Goal: Navigation & Orientation: Find specific page/section

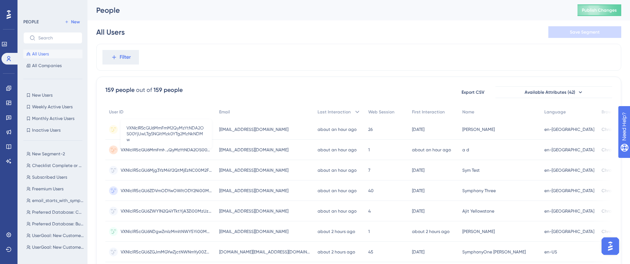
click at [174, 148] on span "VXNlclR5cGU6MmFmM2QyMzYtNDA2OS00YjUwLTg5NGItMzk0YTg2MzNkNDMw" at bounding box center [166, 150] width 91 height 6
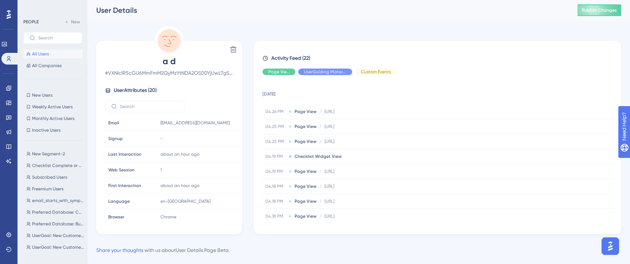
click at [38, 51] on span "All Users" at bounding box center [40, 54] width 17 height 6
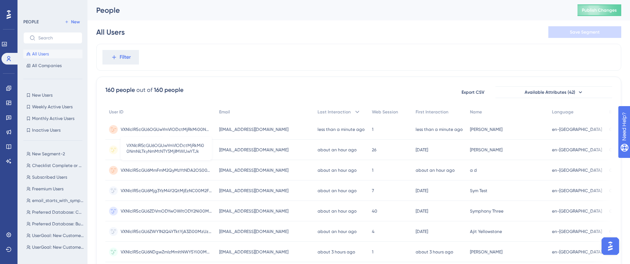
click at [190, 129] on span "VXNlclR5cGU6OGUwYmVlODctMjRkMi00NmNiLTkyNmMtNTY5MjllMWUwYTJk" at bounding box center [166, 130] width 91 height 6
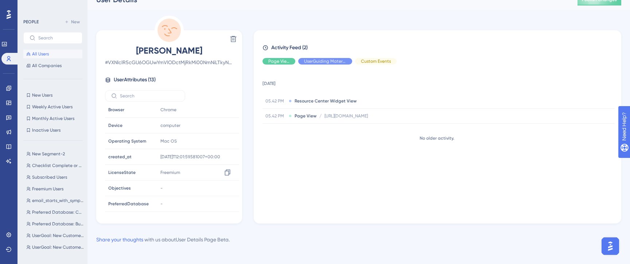
scroll to position [12, 0]
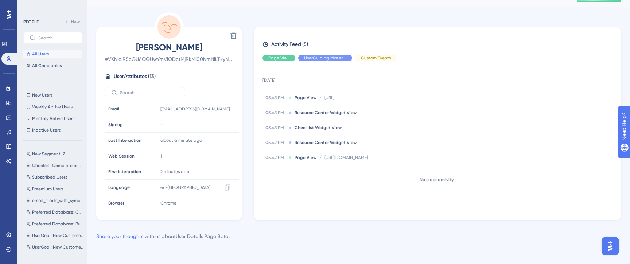
scroll to position [97, 0]
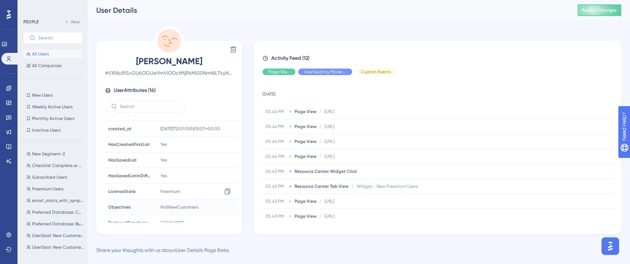
scroll to position [130, 0]
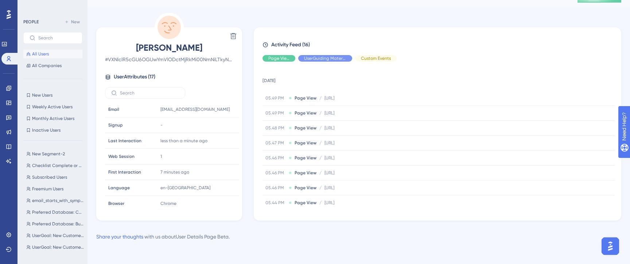
click at [39, 57] on span "All Users" at bounding box center [40, 54] width 17 height 6
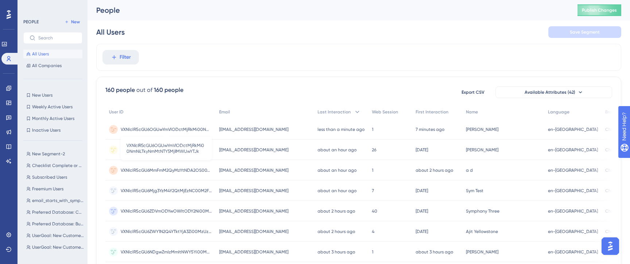
click at [180, 128] on span "VXNlclR5cGU6OGUwYmVlODctMjRkMi00NmNiLTkyNmMtNTY5MjllMWUwYTJk" at bounding box center [166, 130] width 91 height 6
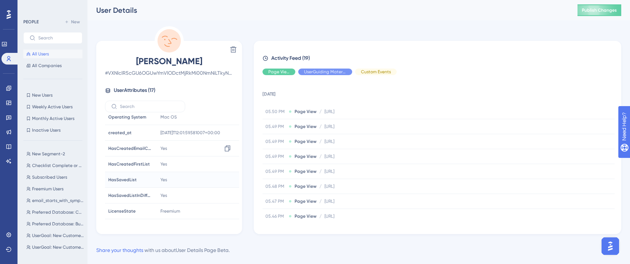
scroll to position [129, 0]
click at [42, 55] on span "All Users" at bounding box center [40, 54] width 17 height 6
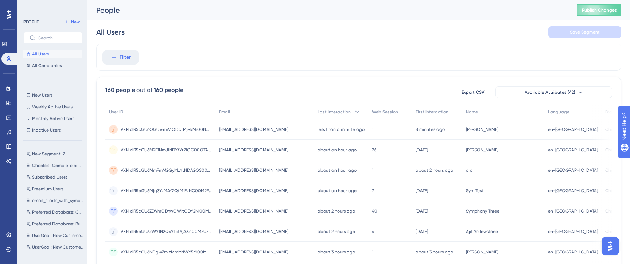
click at [178, 126] on div "VXNlclR5cGU6OGUwYmVlODctMjRkMi00NmNiLTkyNmMtNTY5MjllMWUwYTJk VXNlclR5cGU6OGUwYm…" at bounding box center [166, 129] width 91 height 20
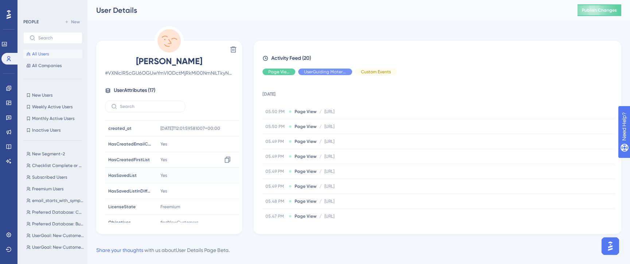
scroll to position [131, 0]
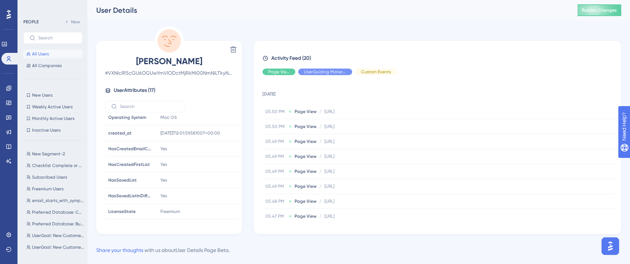
click at [42, 56] on span "All Users" at bounding box center [40, 54] width 17 height 6
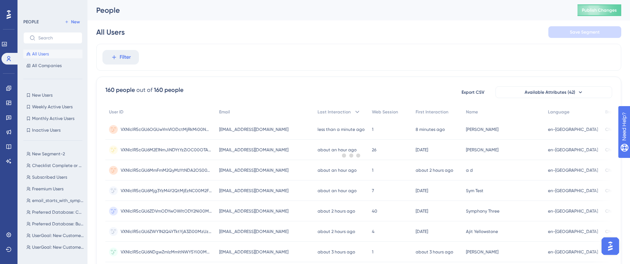
click at [170, 132] on div "VXNlclR5cGU6OGUwYmVlODctMjRkMi00NmNiLTkyNmMtNTY5MjllMWUwYTJk VXNlclR5cGU6OGUwYm…" at bounding box center [166, 129] width 91 height 20
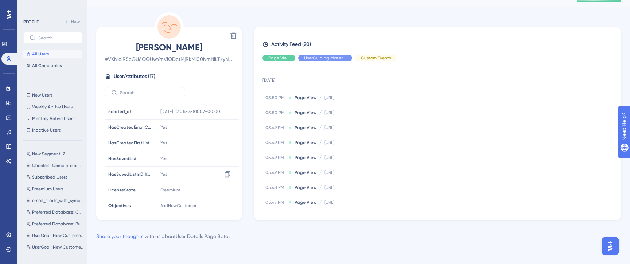
scroll to position [138, 0]
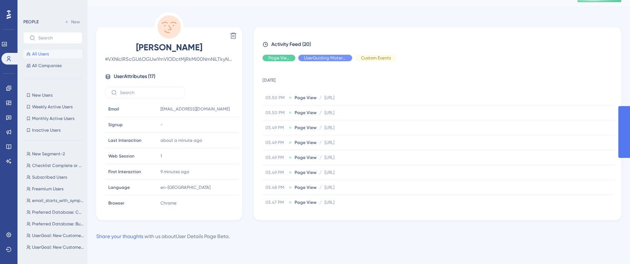
scroll to position [14, 0]
click at [37, 52] on span "All Users" at bounding box center [40, 54] width 17 height 6
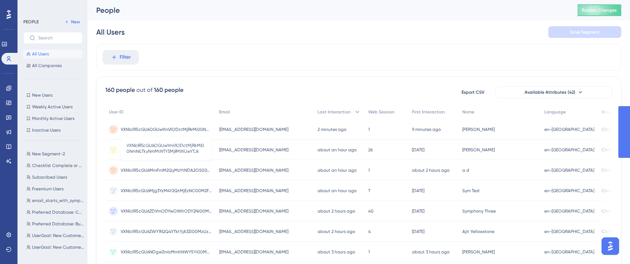
click at [151, 129] on span "VXNlclR5cGU6OGUwYmVlODctMjRkMi00NmNiLTkyNmMtNTY5MjllMWUwYTJk" at bounding box center [166, 130] width 91 height 6
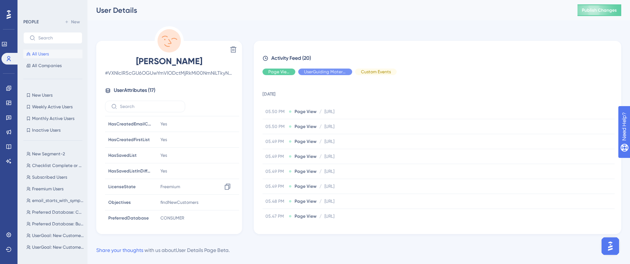
scroll to position [159, 0]
click at [39, 53] on span "All Users" at bounding box center [40, 54] width 17 height 6
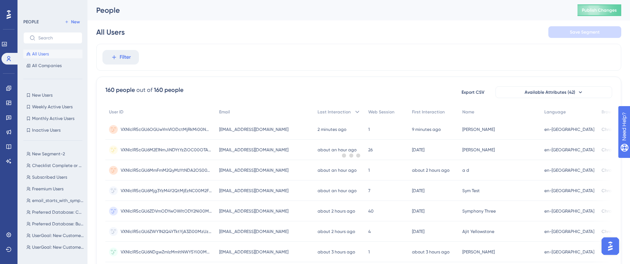
click at [142, 129] on div at bounding box center [351, 156] width 557 height 212
click at [152, 130] on span "VXNlclR5cGU6OGUwYmVlODctMjRkMi00NmNiLTkyNmMtNTY5MjllMWUwYTJk" at bounding box center [166, 130] width 91 height 6
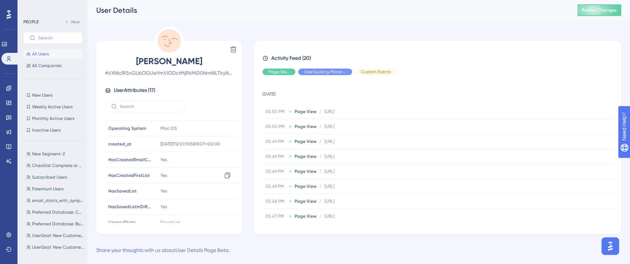
scroll to position [121, 0]
click at [42, 52] on span "All Users" at bounding box center [40, 54] width 17 height 6
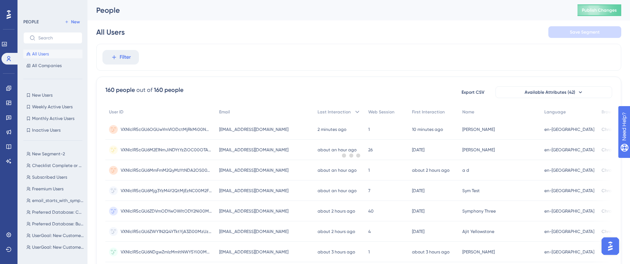
click at [135, 131] on div at bounding box center [351, 156] width 557 height 212
click at [135, 131] on span "VXNlclR5cGU6OGUwYmVlODctMjRkMi00NmNiLTkyNmMtNTY5MjllMWUwYTJk" at bounding box center [166, 130] width 91 height 6
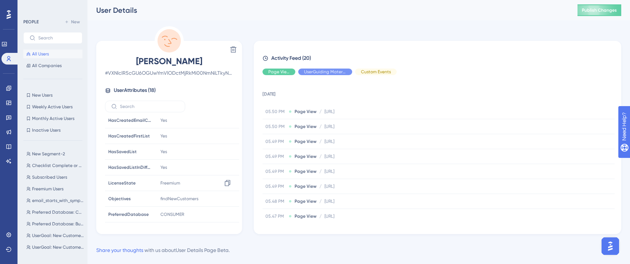
scroll to position [14, 0]
